Goal: Task Accomplishment & Management: Complete application form

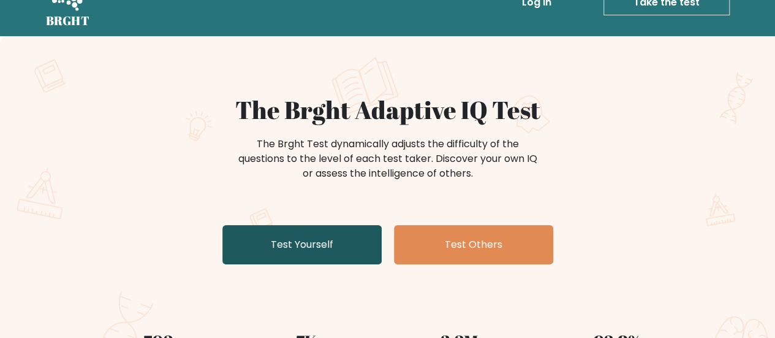
scroll to position [70, 0]
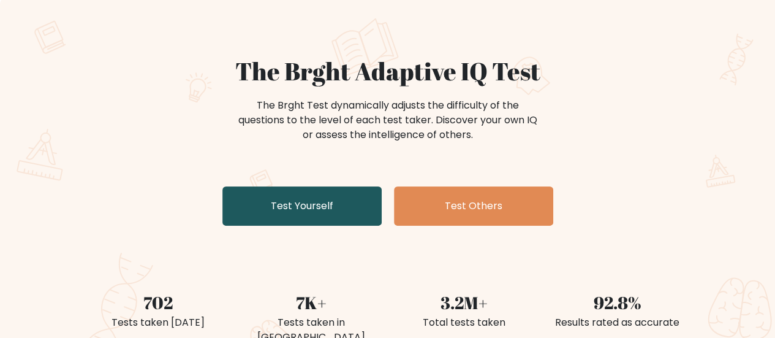
click at [310, 225] on link "Test Yourself" at bounding box center [301, 205] width 159 height 39
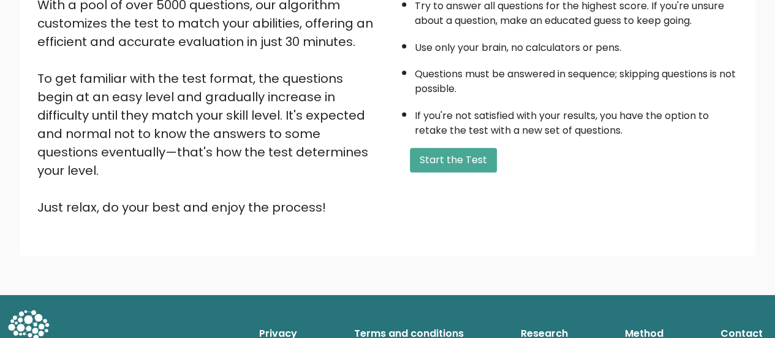
scroll to position [229, 0]
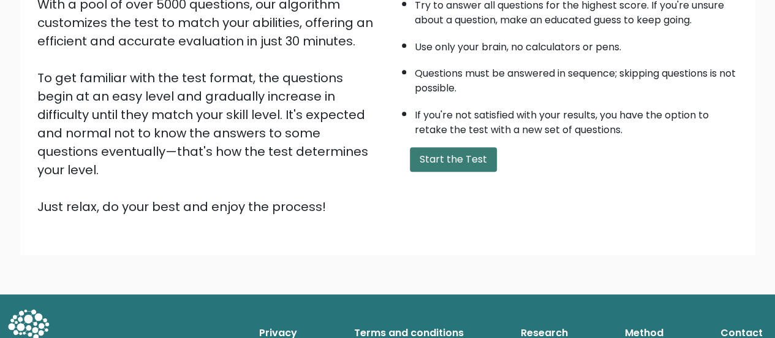
click at [424, 172] on button "Start the Test" at bounding box center [453, 159] width 87 height 25
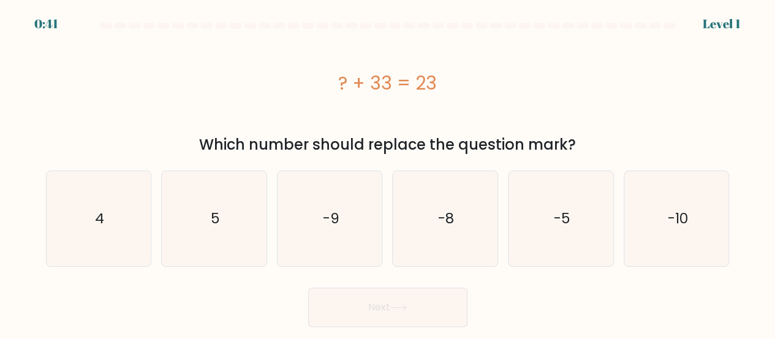
scroll to position [2, 0]
click at [658, 215] on icon "-10" at bounding box center [676, 218] width 95 height 95
click at [388, 172] on input "f. -10" at bounding box center [388, 170] width 1 height 3
radio input "true"
click at [413, 323] on button "Next" at bounding box center [387, 306] width 159 height 39
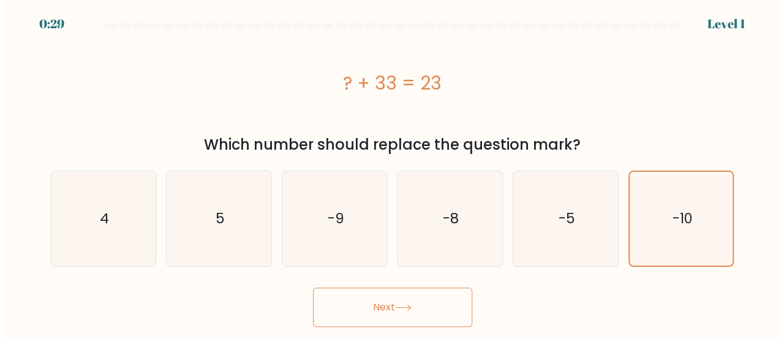
scroll to position [0, 0]
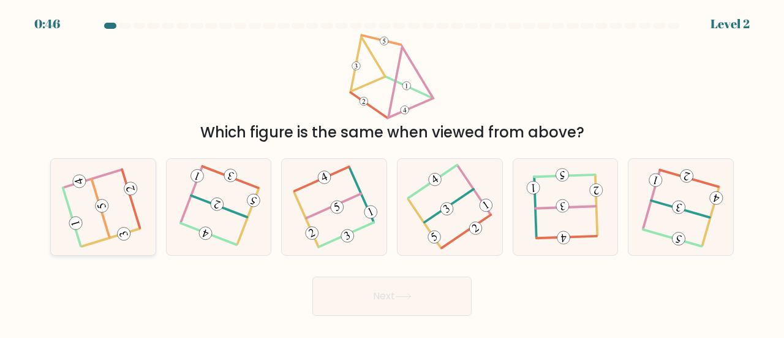
click at [124, 229] on icon at bounding box center [103, 206] width 77 height 77
click at [392, 172] on input "a." at bounding box center [392, 170] width 1 height 3
radio input "true"
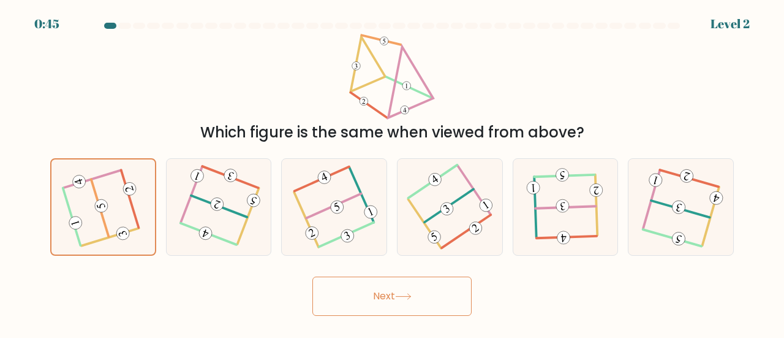
click at [370, 311] on button "Next" at bounding box center [391, 295] width 159 height 39
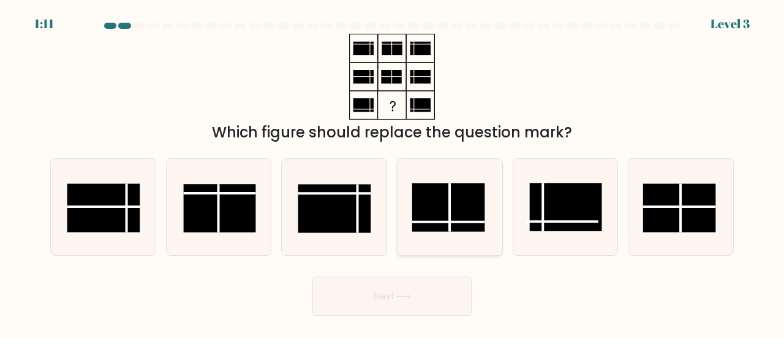
click at [459, 231] on rect at bounding box center [448, 207] width 72 height 48
click at [393, 172] on input "d." at bounding box center [392, 170] width 1 height 3
radio input "true"
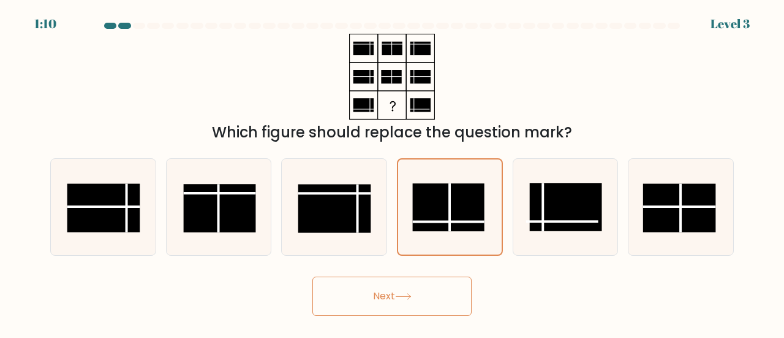
click at [388, 304] on button "Next" at bounding box center [391, 295] width 159 height 39
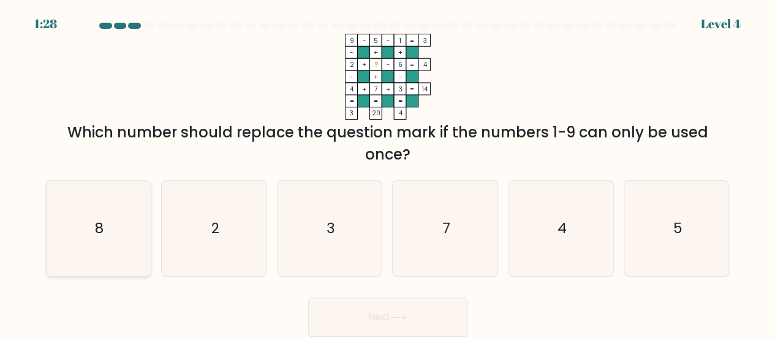
click at [110, 248] on icon "8" at bounding box center [98, 228] width 95 height 95
click at [388, 172] on input "a. 8" at bounding box center [388, 170] width 1 height 3
radio input "true"
click at [434, 319] on button "Next" at bounding box center [387, 316] width 159 height 39
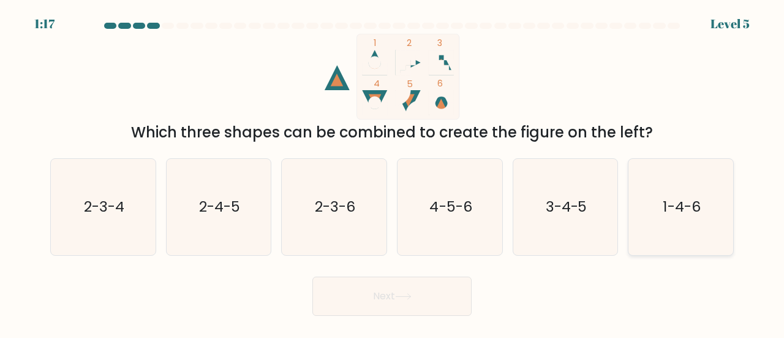
click at [668, 216] on text "1-4-6" at bounding box center [681, 206] width 37 height 20
click at [393, 172] on input "f. 1-4-6" at bounding box center [392, 170] width 1 height 3
radio input "true"
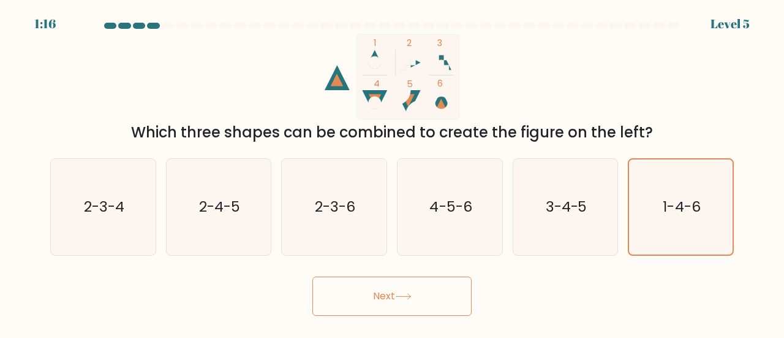
click at [412, 315] on button "Next" at bounding box center [391, 295] width 159 height 39
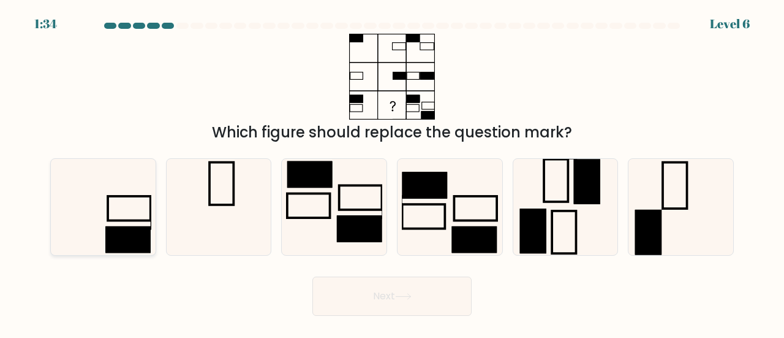
click at [96, 216] on icon at bounding box center [103, 207] width 96 height 96
click at [392, 172] on input "a." at bounding box center [392, 170] width 1 height 3
radio input "true"
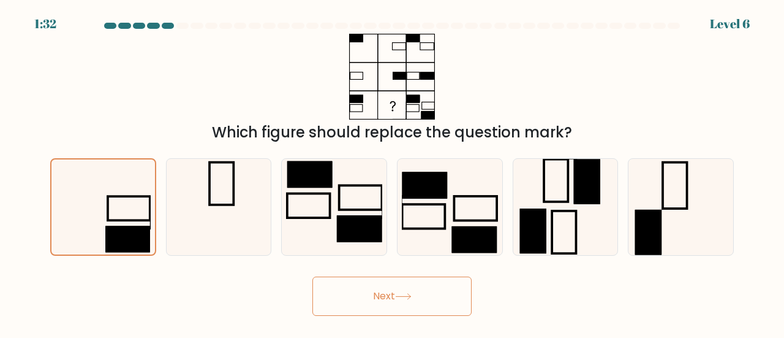
click at [331, 304] on button "Next" at bounding box center [391, 295] width 159 height 39
